Goal: Task Accomplishment & Management: Use online tool/utility

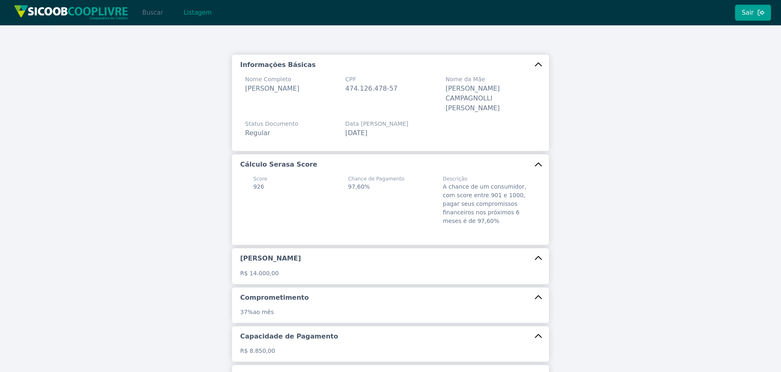
click at [150, 9] on button "Buscar" at bounding box center [152, 12] width 35 height 16
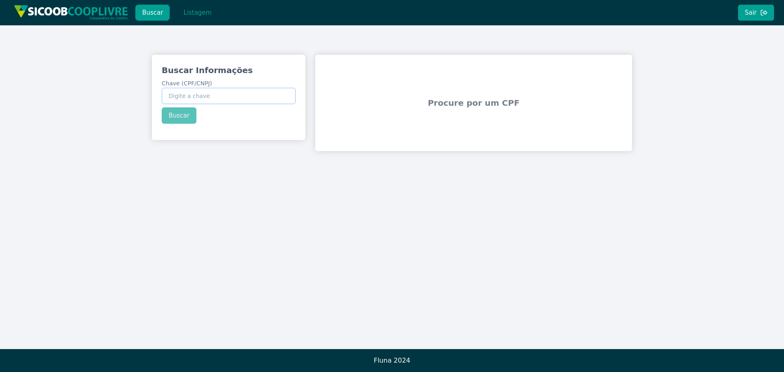
click at [231, 95] on input "Chave (CPF/CNPJ)" at bounding box center [229, 96] width 134 height 16
paste input "18.988.364/0001-97"
type input "18.988.364/0001-97"
click at [180, 119] on button "Buscar" at bounding box center [179, 115] width 35 height 16
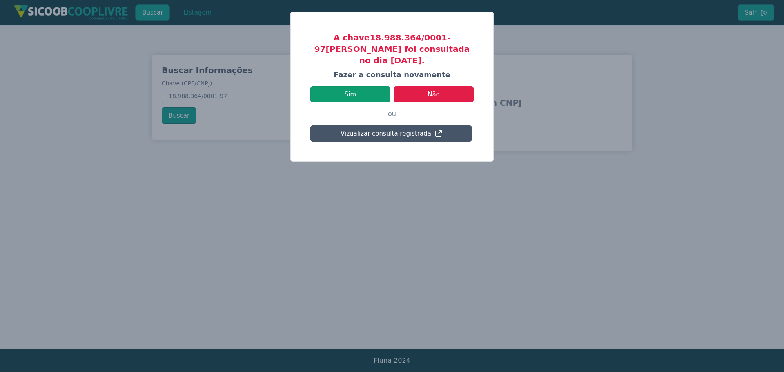
click at [354, 86] on button "Sim" at bounding box center [350, 94] width 80 height 16
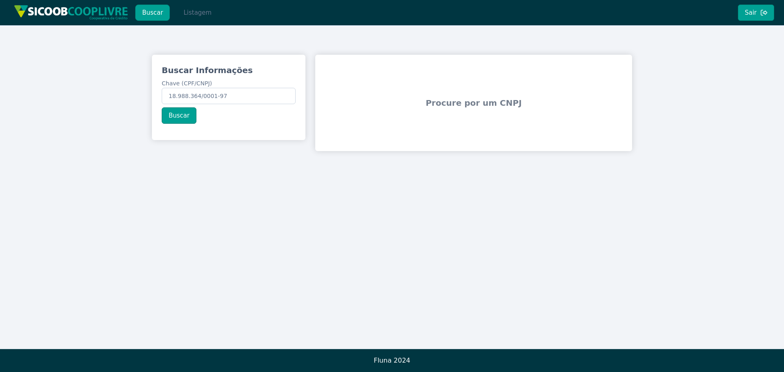
click at [198, 12] on button "Listagem" at bounding box center [197, 12] width 42 height 16
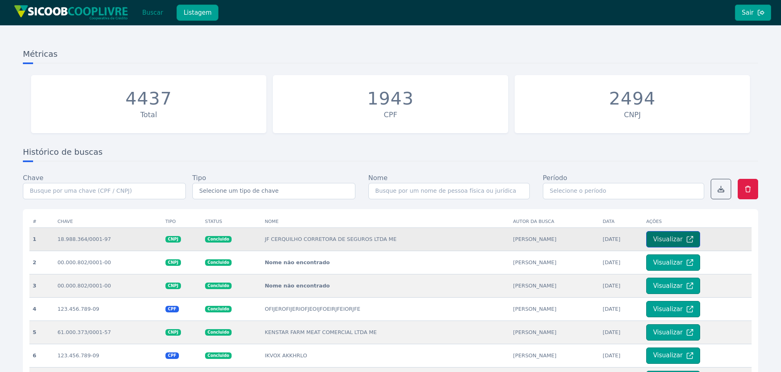
click at [678, 242] on button "Visualizar" at bounding box center [673, 239] width 54 height 16
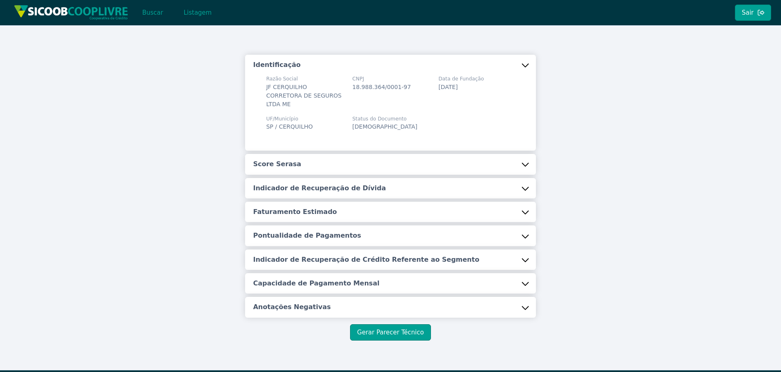
click at [283, 165] on h5 "Score Serasa" at bounding box center [277, 164] width 48 height 9
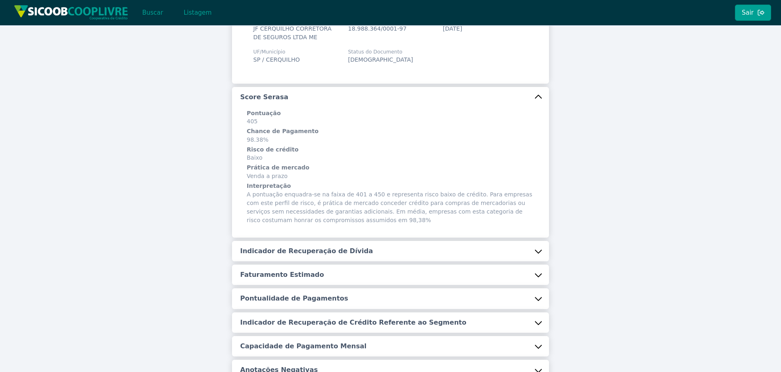
scroll to position [122, 0]
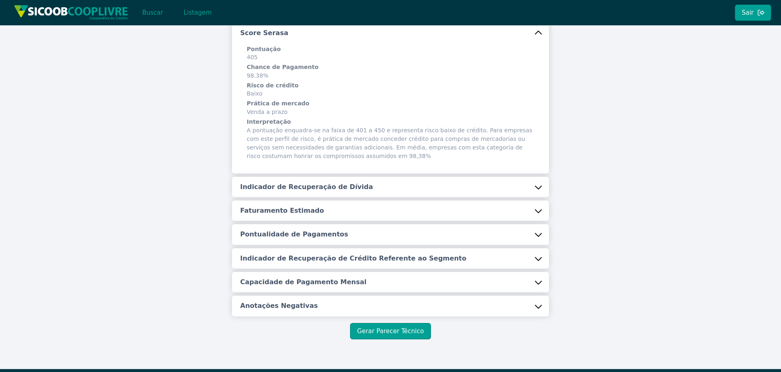
click at [282, 185] on h5 "Indicador de Recuperação de Dívida" at bounding box center [306, 186] width 133 height 9
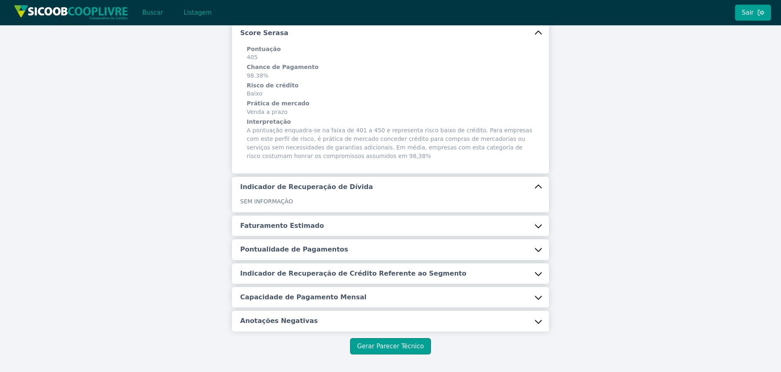
click at [271, 231] on button "Faturamento Estimado" at bounding box center [390, 226] width 317 height 20
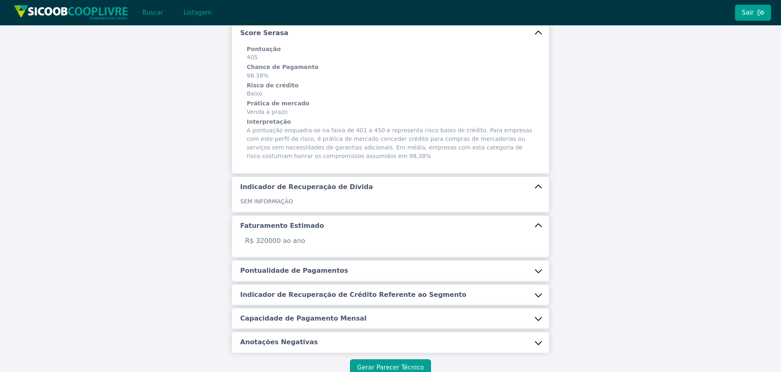
click at [287, 265] on button "Pontualidade de Pagamentos" at bounding box center [390, 270] width 317 height 20
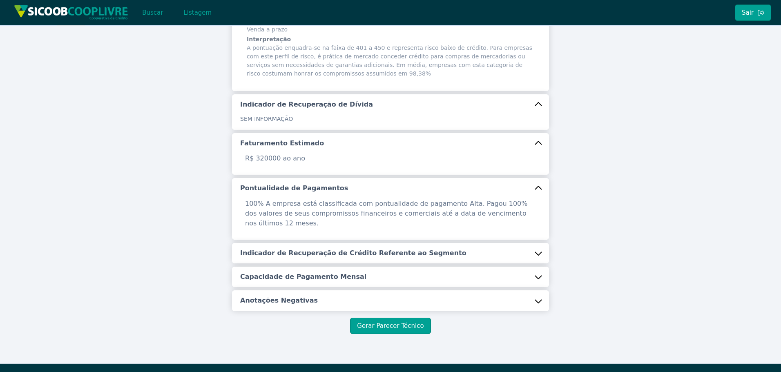
scroll to position [210, 0]
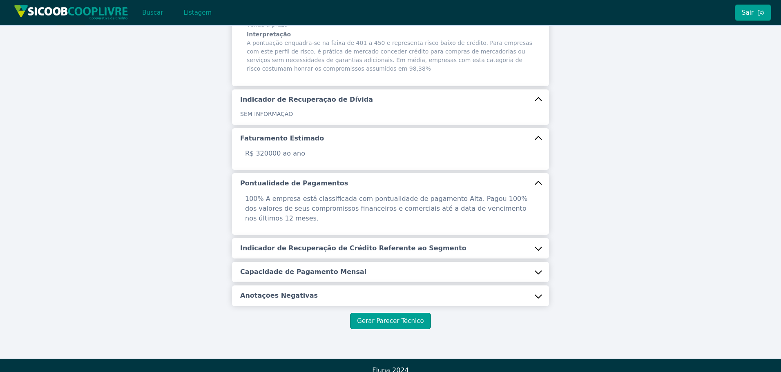
click at [287, 247] on button "Indicador de Recuperação de Crédito Referente ao Segmento" at bounding box center [390, 248] width 317 height 20
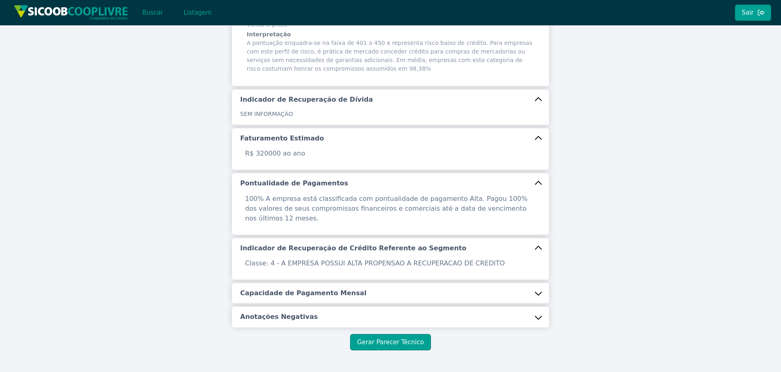
click at [278, 289] on h5 "Capacidade de Pagamento Mensal" at bounding box center [303, 293] width 126 height 9
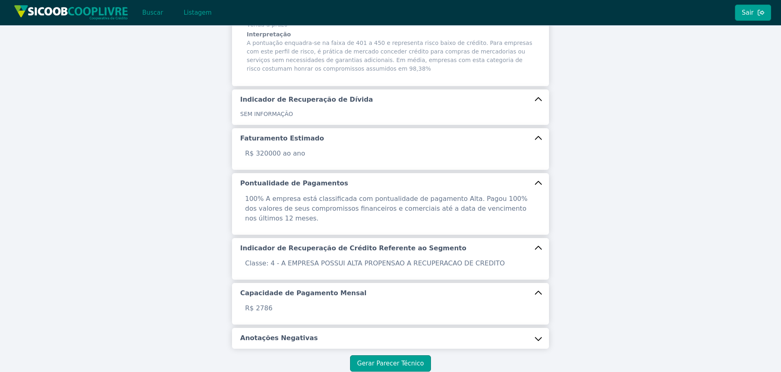
click at [278, 318] on div "Identificação Razão Social JF CERQUILHO CORRETORA DE SEGUROS LTDA ME CNPJ 18.98…" at bounding box center [390, 97] width 317 height 504
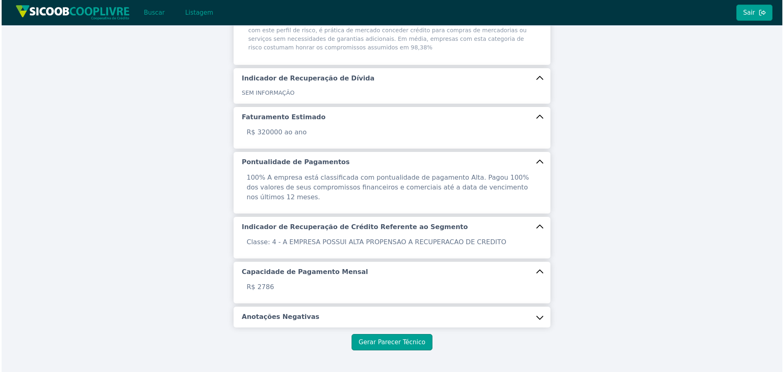
scroll to position [251, 0]
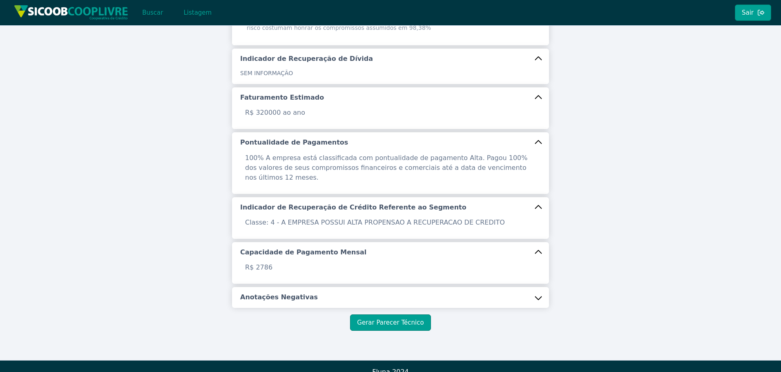
click at [307, 293] on button "Anotações Negativas" at bounding box center [390, 297] width 317 height 20
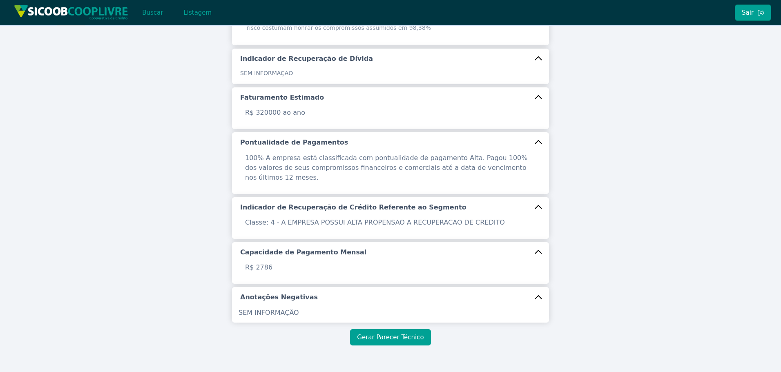
click at [376, 330] on button "Gerar Parecer Técnico" at bounding box center [390, 337] width 80 height 16
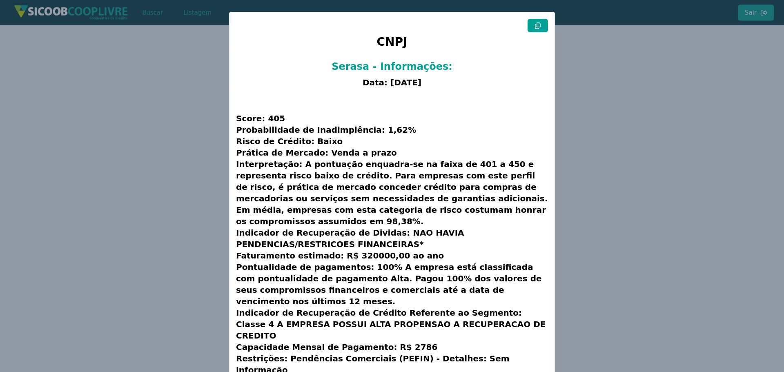
click at [537, 28] on icon at bounding box center [538, 25] width 6 height 7
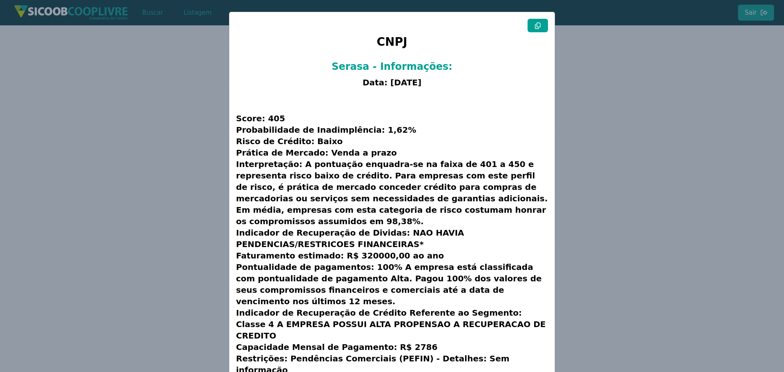
click at [537, 28] on icon at bounding box center [538, 25] width 6 height 7
